Goal: Information Seeking & Learning: Check status

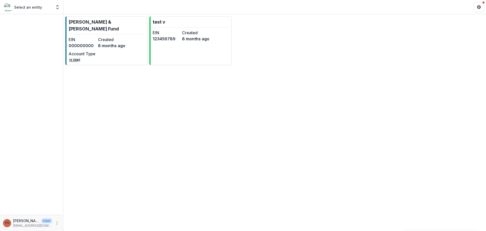
click at [82, 23] on p "[PERSON_NAME] & [PERSON_NAME] Fund" at bounding box center [107, 25] width 76 height 14
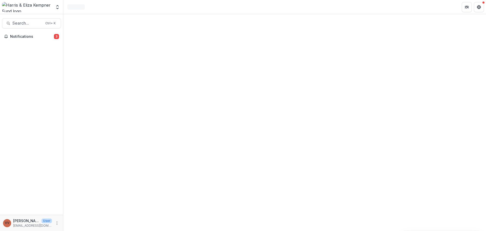
click at [23, 39] on button "Notifications 3" at bounding box center [31, 36] width 59 height 8
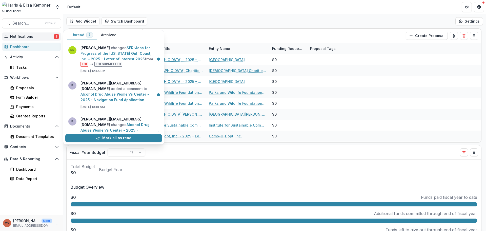
click at [140, 99] on link "Alcohol Drug Abuse Women's Center - 2025 - Navigation Fund Application" at bounding box center [114, 97] width 69 height 10
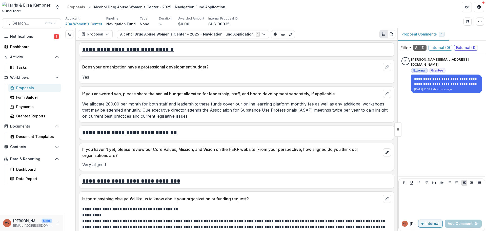
scroll to position [629, 0]
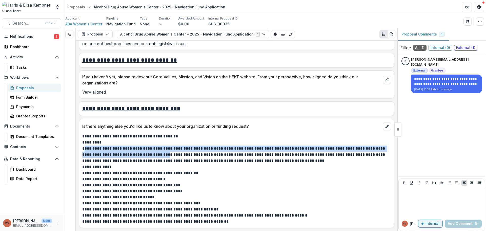
drag, startPoint x: 84, startPoint y: 148, endPoint x: 162, endPoint y: 154, distance: 78.9
click at [162, 154] on p "**********" at bounding box center [235, 154] width 307 height 18
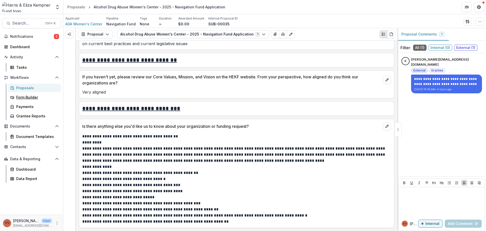
click at [36, 100] on link "Form Builder" at bounding box center [34, 97] width 53 height 8
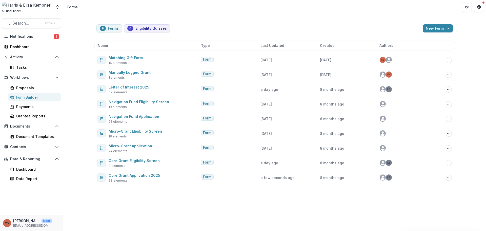
click at [446, 177] on button "Options" at bounding box center [449, 177] width 6 height 6
click at [441, 186] on button "Copy Public Link" at bounding box center [423, 188] width 54 height 8
click at [153, 176] on link "Core Grant Application 2025" at bounding box center [135, 175] width 52 height 4
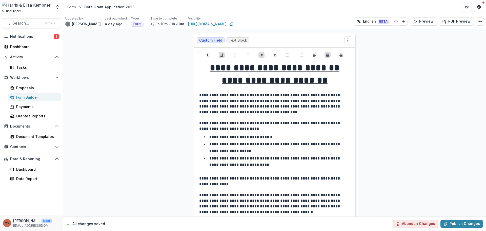
click at [195, 23] on link "https://app.trytemelio.com/form/adc638dd-8349-462e-8076-6d44a4b5763a" at bounding box center [207, 23] width 38 height 5
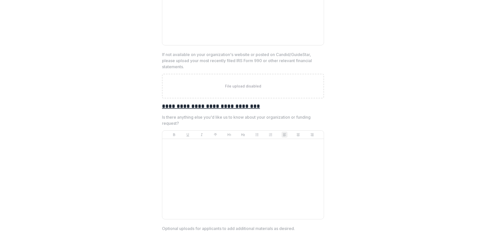
scroll to position [1885, 0]
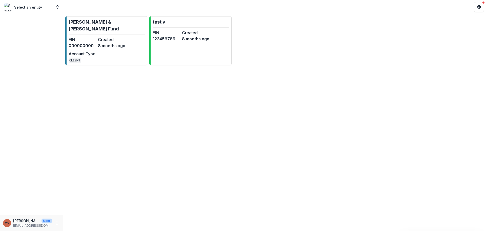
click at [117, 42] on div "EIN 000000000 Created [DATE] Account Type CLIENT" at bounding box center [97, 49] width 57 height 26
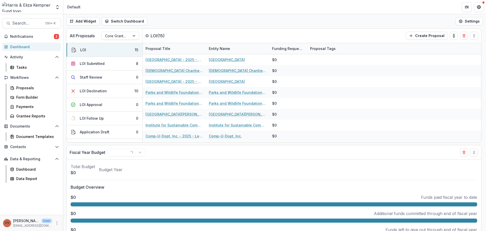
click at [38, 37] on span "Notifications" at bounding box center [32, 36] width 44 height 4
click at [200, 34] on div "All Proposals Core Grantmaking LOI ( 15 ) Create Proposal" at bounding box center [263, 36] width 393 height 14
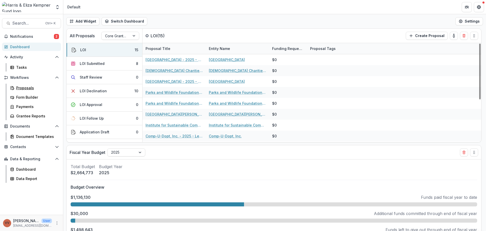
click at [35, 89] on div "Proposals" at bounding box center [36, 87] width 41 height 5
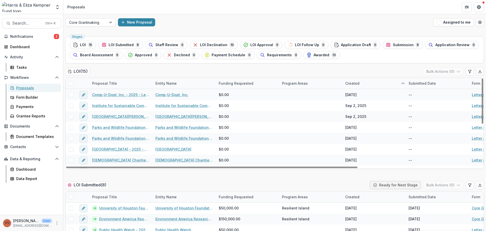
scroll to position [84, 0]
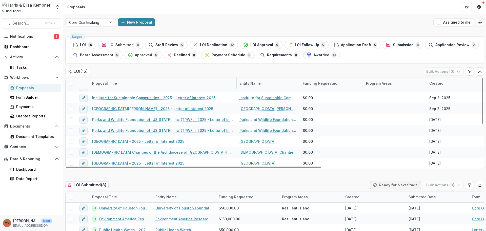
drag, startPoint x: 152, startPoint y: 83, endPoint x: 236, endPoint y: 81, distance: 84.0
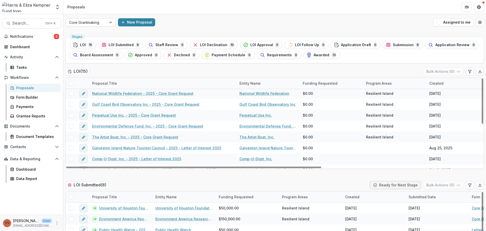
scroll to position [0, 0]
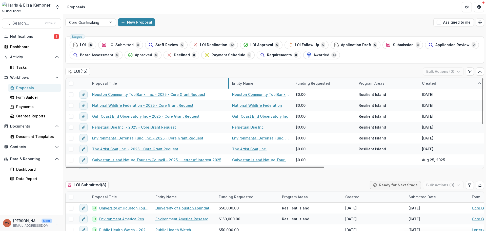
drag, startPoint x: 236, startPoint y: 84, endPoint x: 228, endPoint y: 86, distance: 7.7
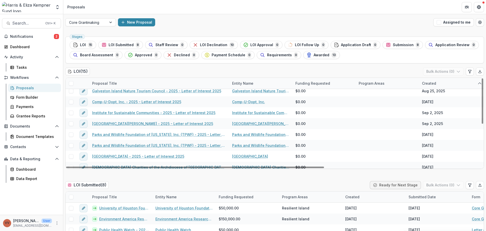
scroll to position [76, 0]
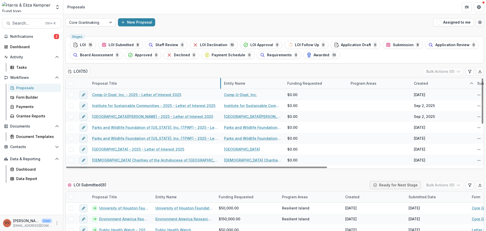
drag, startPoint x: 228, startPoint y: 84, endPoint x: 220, endPoint y: 86, distance: 8.3
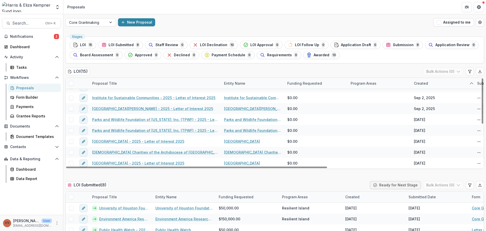
scroll to position [25, 0]
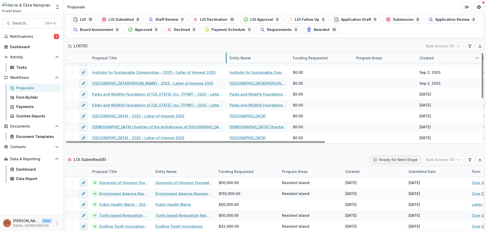
drag, startPoint x: 220, startPoint y: 59, endPoint x: 226, endPoint y: 60, distance: 5.7
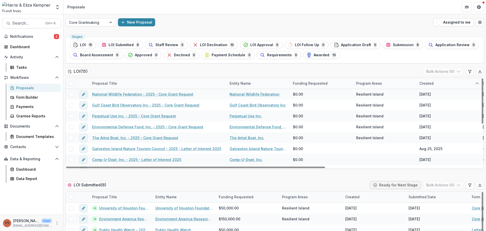
scroll to position [0, 0]
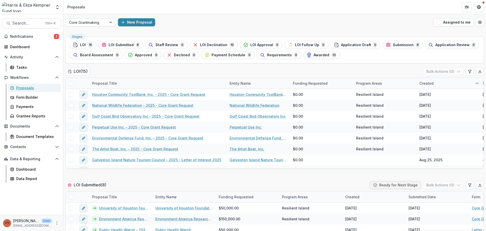
click at [32, 90] on div "Proposals" at bounding box center [36, 87] width 41 height 5
click at [30, 98] on div "Form Builder" at bounding box center [36, 96] width 41 height 5
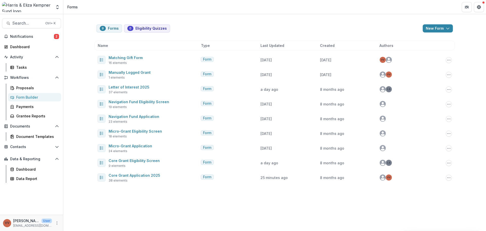
click at [447, 88] on icon "Options" at bounding box center [449, 89] width 4 height 4
click at [428, 99] on button "Copy Public Link" at bounding box center [423, 100] width 54 height 8
click at [27, 20] on button "Search... Ctrl + K" at bounding box center [31, 23] width 59 height 10
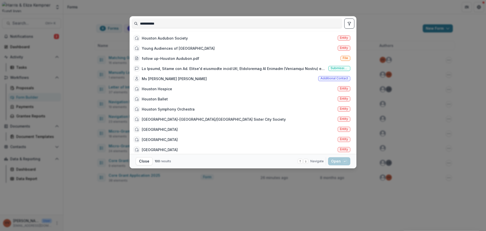
type input "**********"
click at [164, 37] on div "Houston Audubon Society" at bounding box center [165, 37] width 46 height 5
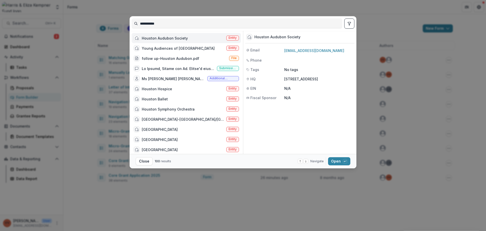
click at [339, 161] on button "Open with enter key" at bounding box center [339, 161] width 22 height 8
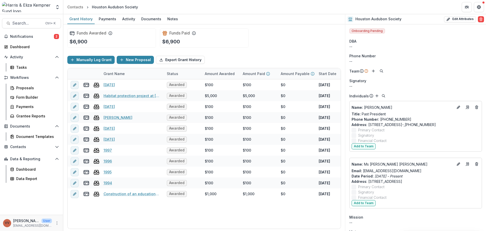
click at [16, 23] on span "Search..." at bounding box center [27, 23] width 30 height 5
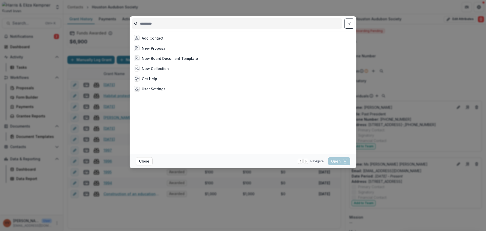
click at [193, 23] on input at bounding box center [237, 23] width 210 height 8
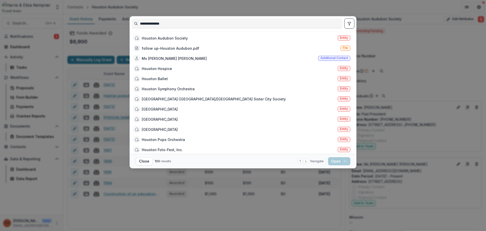
type input "**********"
click at [180, 40] on div "Houston Audubon Society" at bounding box center [165, 37] width 46 height 5
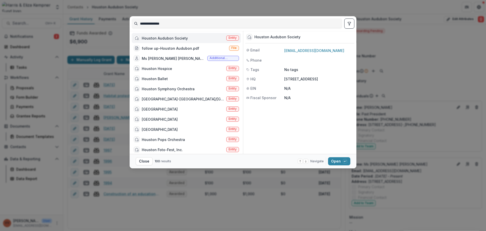
click at [415, 82] on div "**********" at bounding box center [243, 115] width 486 height 231
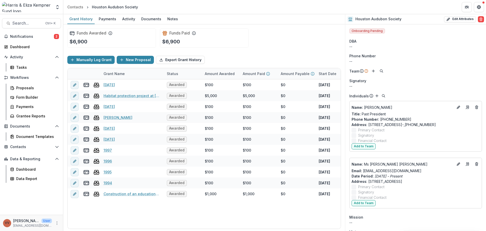
click at [478, 6] on icon "Get Help" at bounding box center [479, 7] width 4 height 4
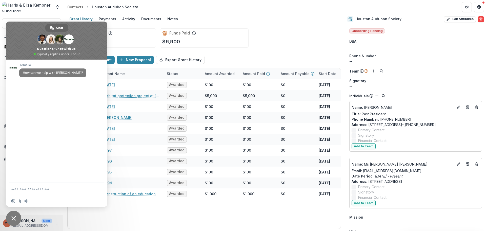
click at [426, 9] on header "Contacts Houston Audubon Society" at bounding box center [274, 7] width 423 height 14
click at [338, 7] on header "Contacts Houston Audubon Society" at bounding box center [274, 7] width 423 height 14
click at [303, 6] on header "Contacts Houston Audubon Society" at bounding box center [274, 7] width 423 height 14
click at [15, 219] on span "Close chat" at bounding box center [13, 218] width 5 height 5
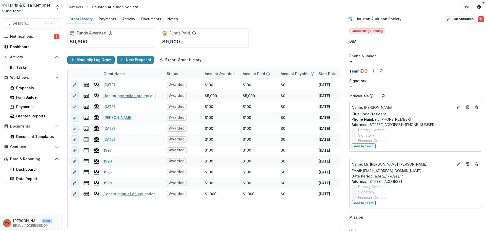
click at [37, 35] on span "Notifications" at bounding box center [32, 36] width 44 height 4
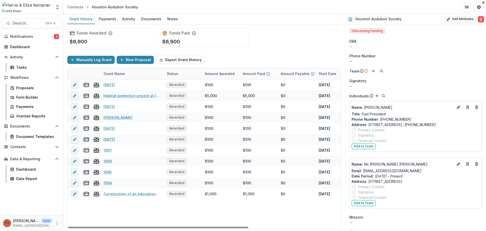
click at [227, 49] on div "Funds Awarded $6,900 Funds Paid $6,900" at bounding box center [204, 37] width 274 height 27
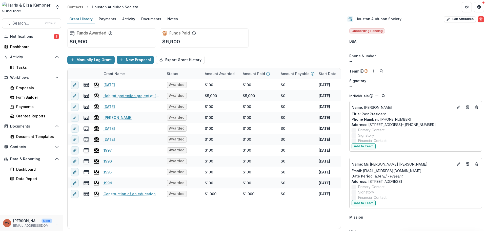
click at [17, 34] on span "Notifications" at bounding box center [32, 36] width 44 height 4
click at [24, 83] on div "Workflows Proposals Form Builder Payments Grantee Reports" at bounding box center [31, 96] width 63 height 47
click at [23, 87] on div "Proposals" at bounding box center [36, 87] width 41 height 5
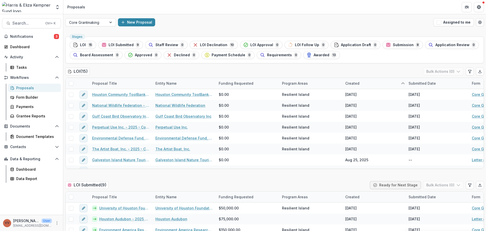
click at [44, 37] on span "Notifications" at bounding box center [32, 36] width 44 height 4
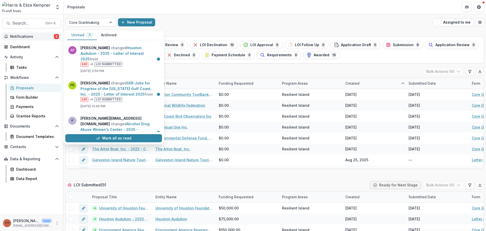
click at [135, 61] on link "Houston Audubon - 2025 - Letter of Interest 2025" at bounding box center [111, 53] width 63 height 15
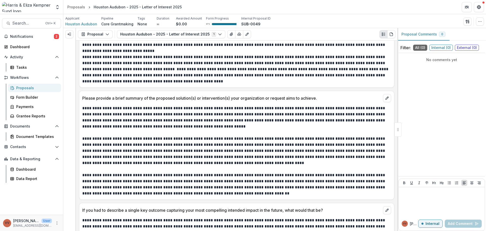
scroll to position [1239, 0]
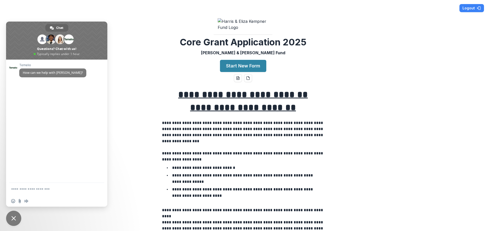
click at [210, 139] on p "**********" at bounding box center [243, 132] width 162 height 24
click at [16, 215] on span "Close chat" at bounding box center [13, 217] width 15 height 15
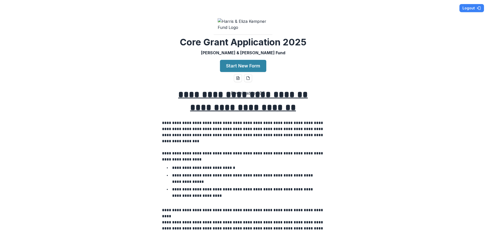
click at [249, 80] on icon "pdf-download" at bounding box center [248, 78] width 4 height 4
